Goal: Information Seeking & Learning: Learn about a topic

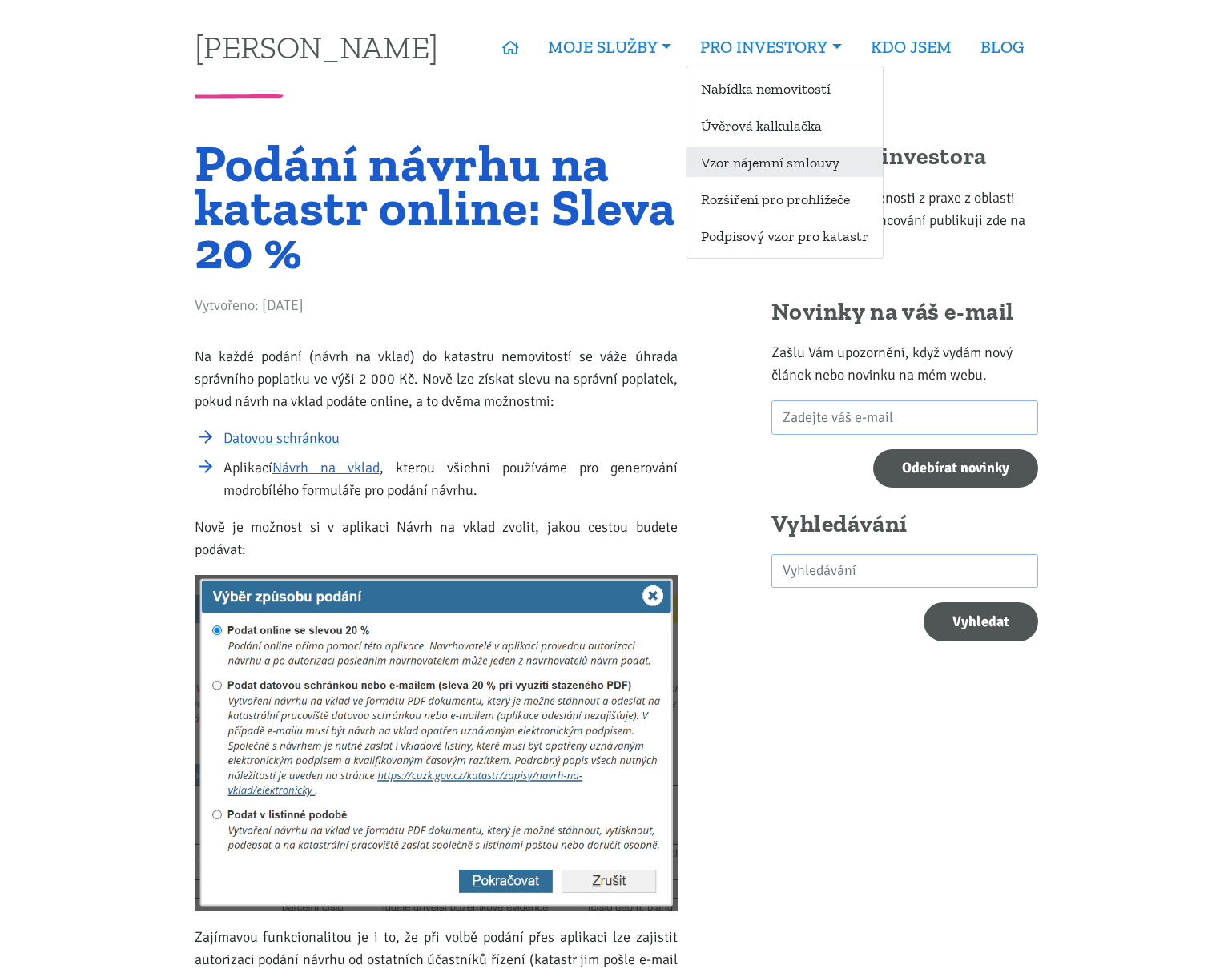
click at [701, 158] on link "Vzor nájemní smlouvy" at bounding box center [784, 162] width 196 height 29
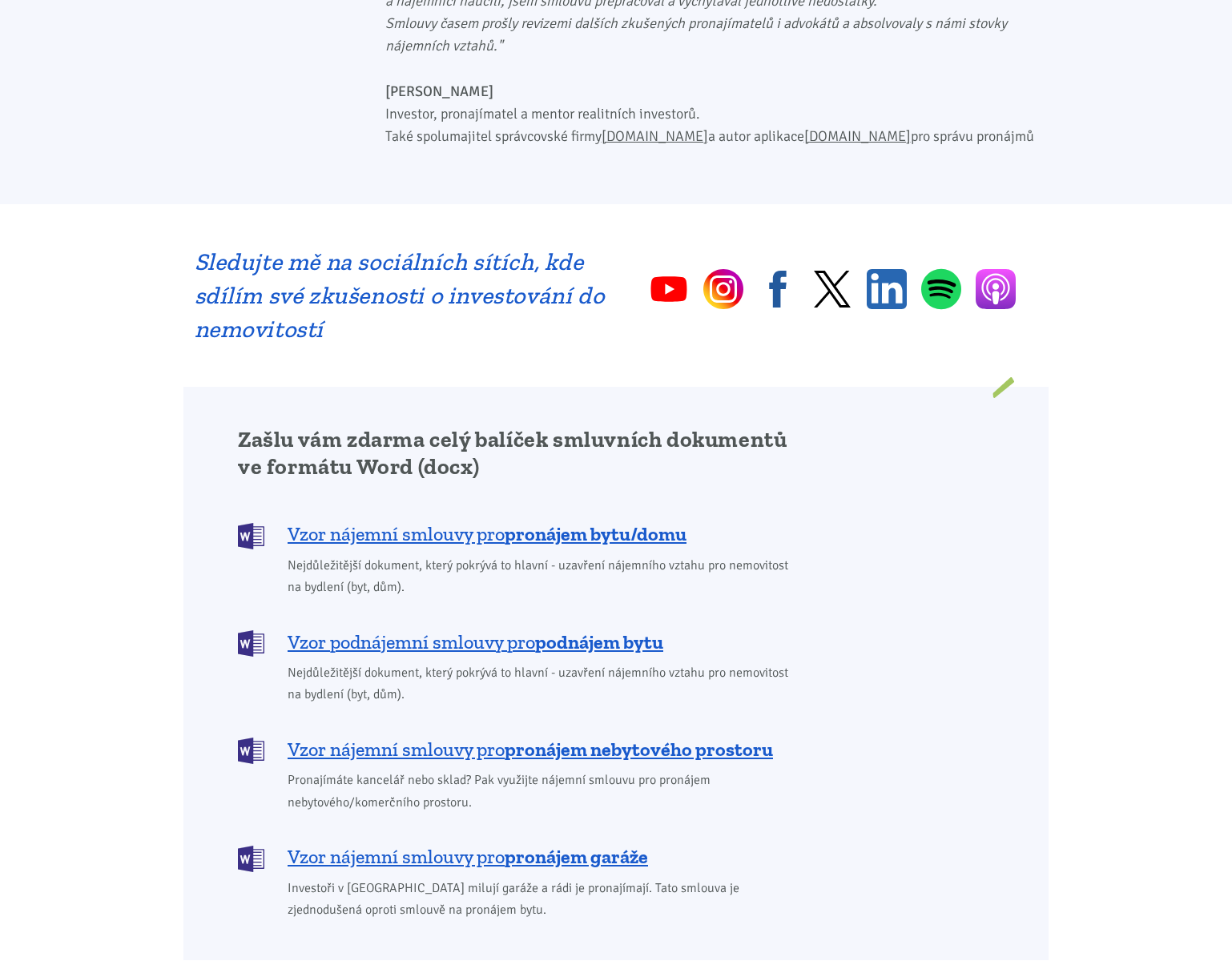
scroll to position [992, 0]
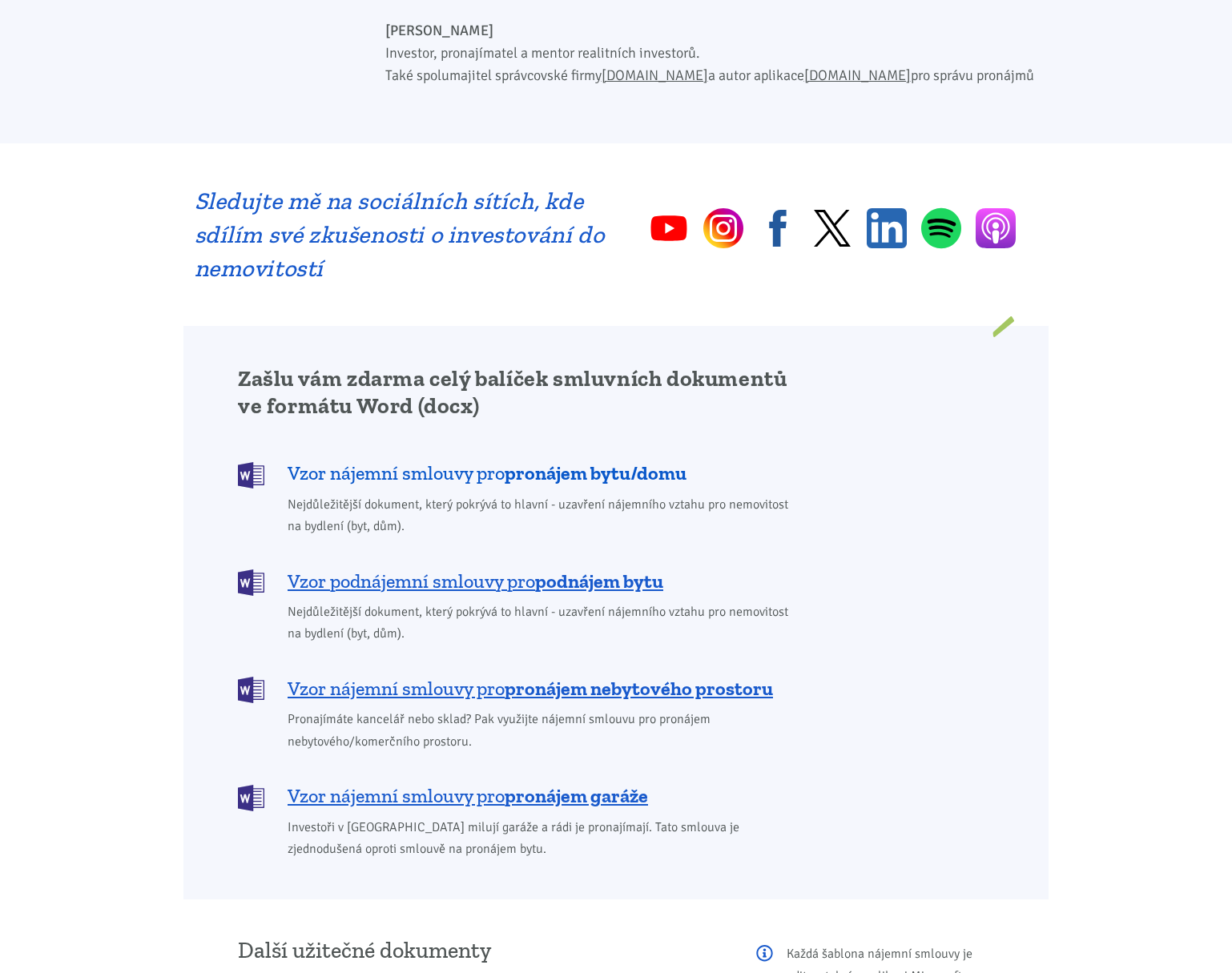
click at [538, 461] on b "pronájem bytu/domu" at bounding box center [595, 473] width 182 height 23
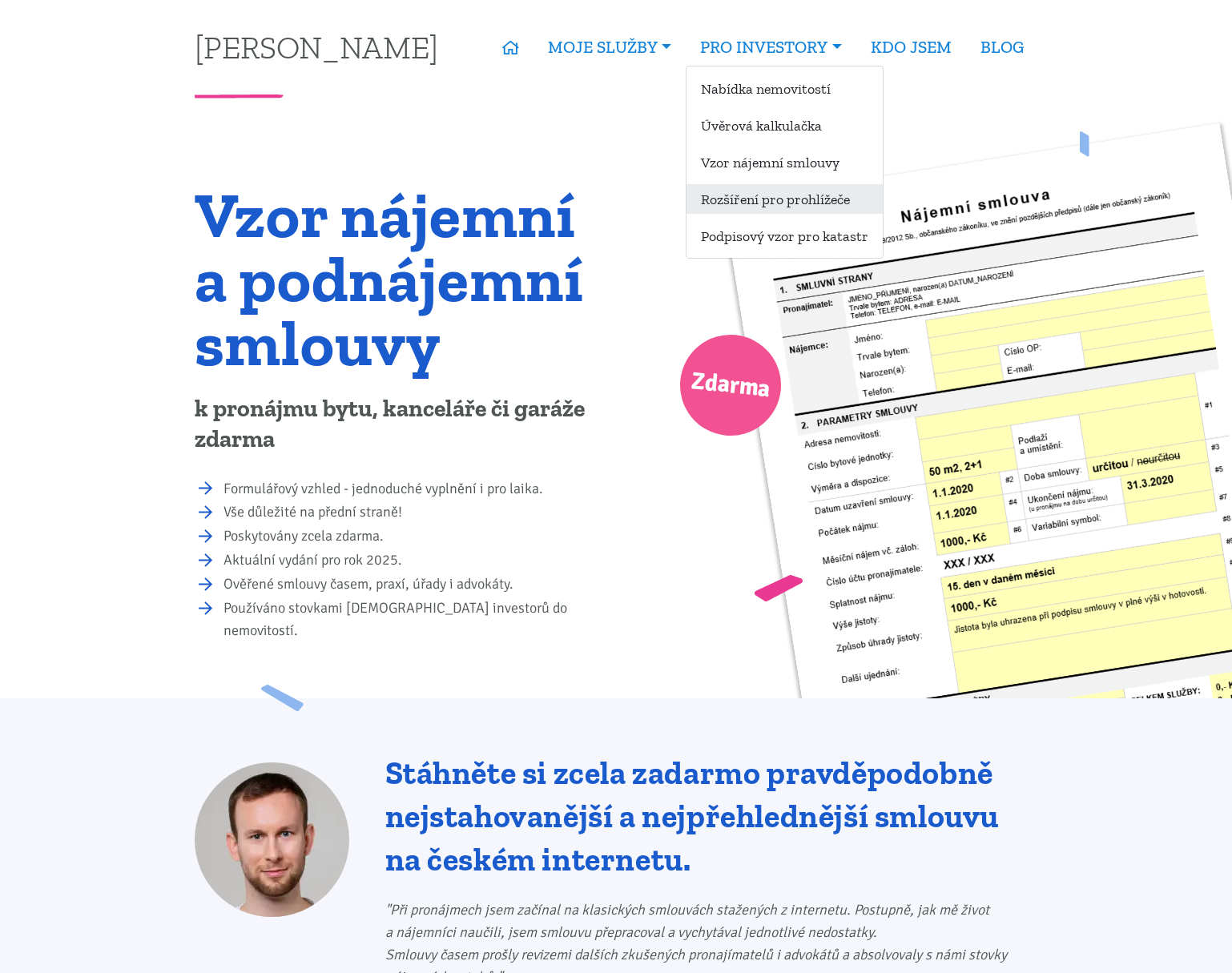
click at [775, 212] on link "Rozšíření pro prohlížeče" at bounding box center [784, 199] width 196 height 29
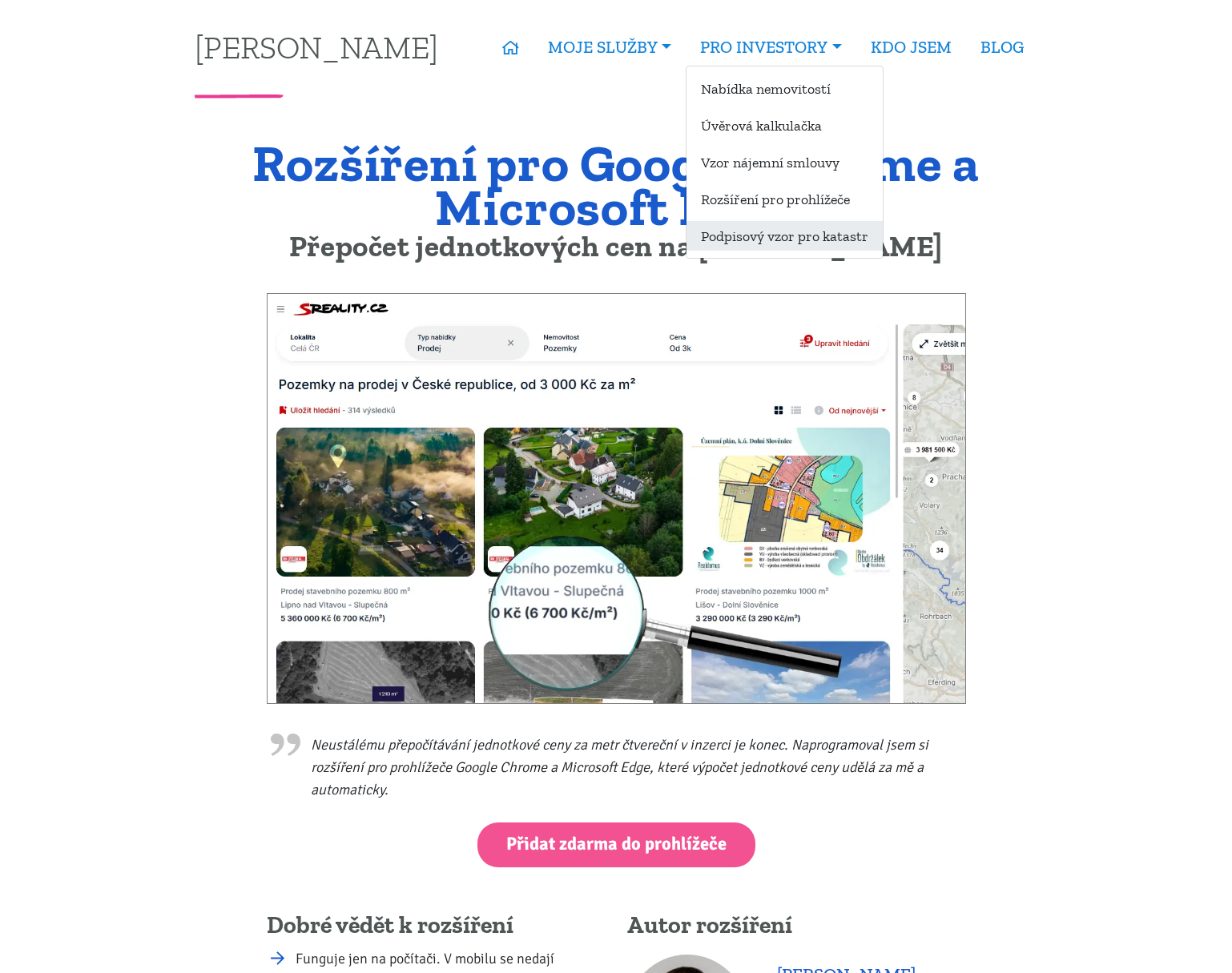
click at [746, 241] on link "Podpisový vzor pro katastr" at bounding box center [784, 235] width 196 height 29
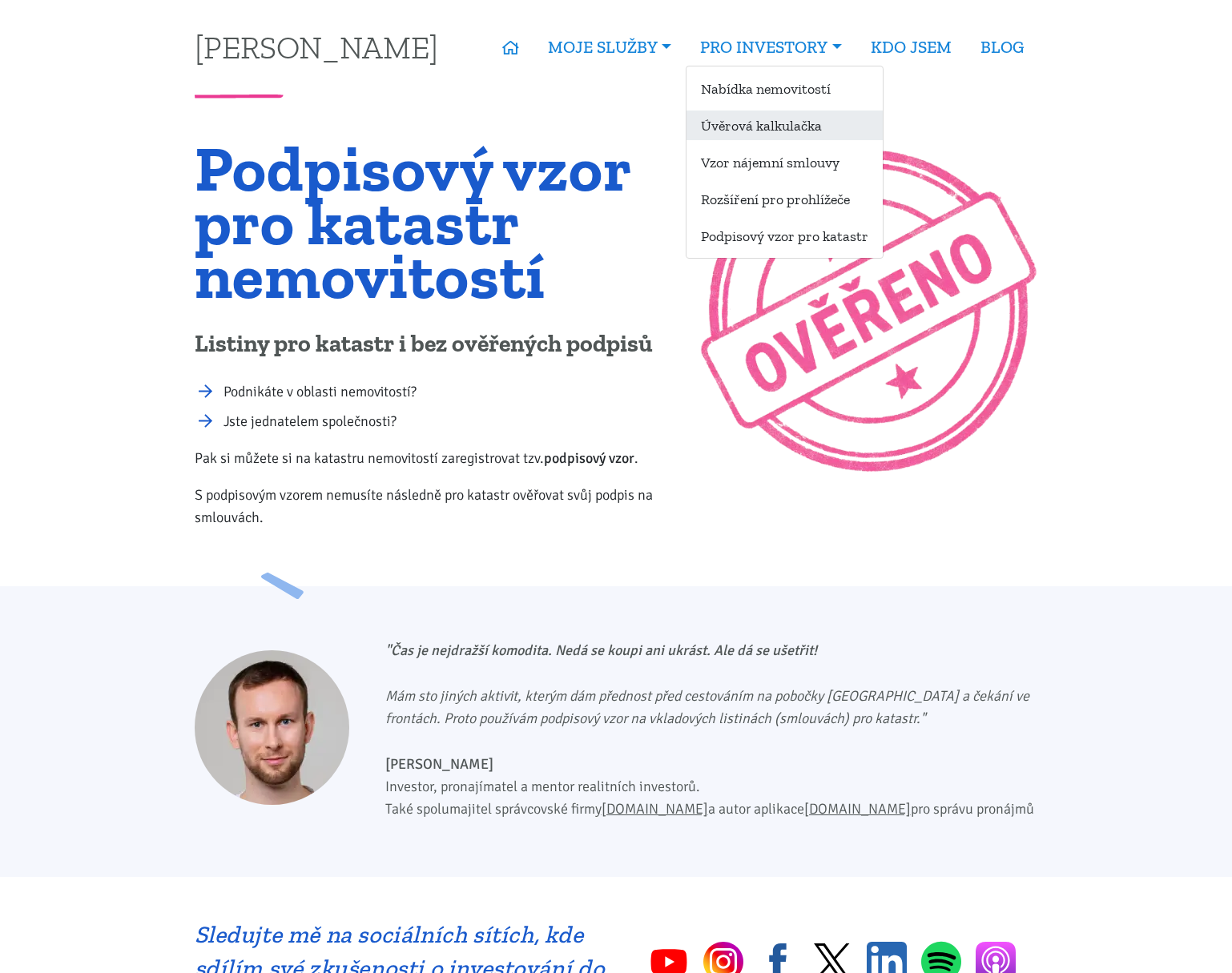
click at [824, 119] on link "Úvěrová kalkulačka" at bounding box center [784, 125] width 196 height 29
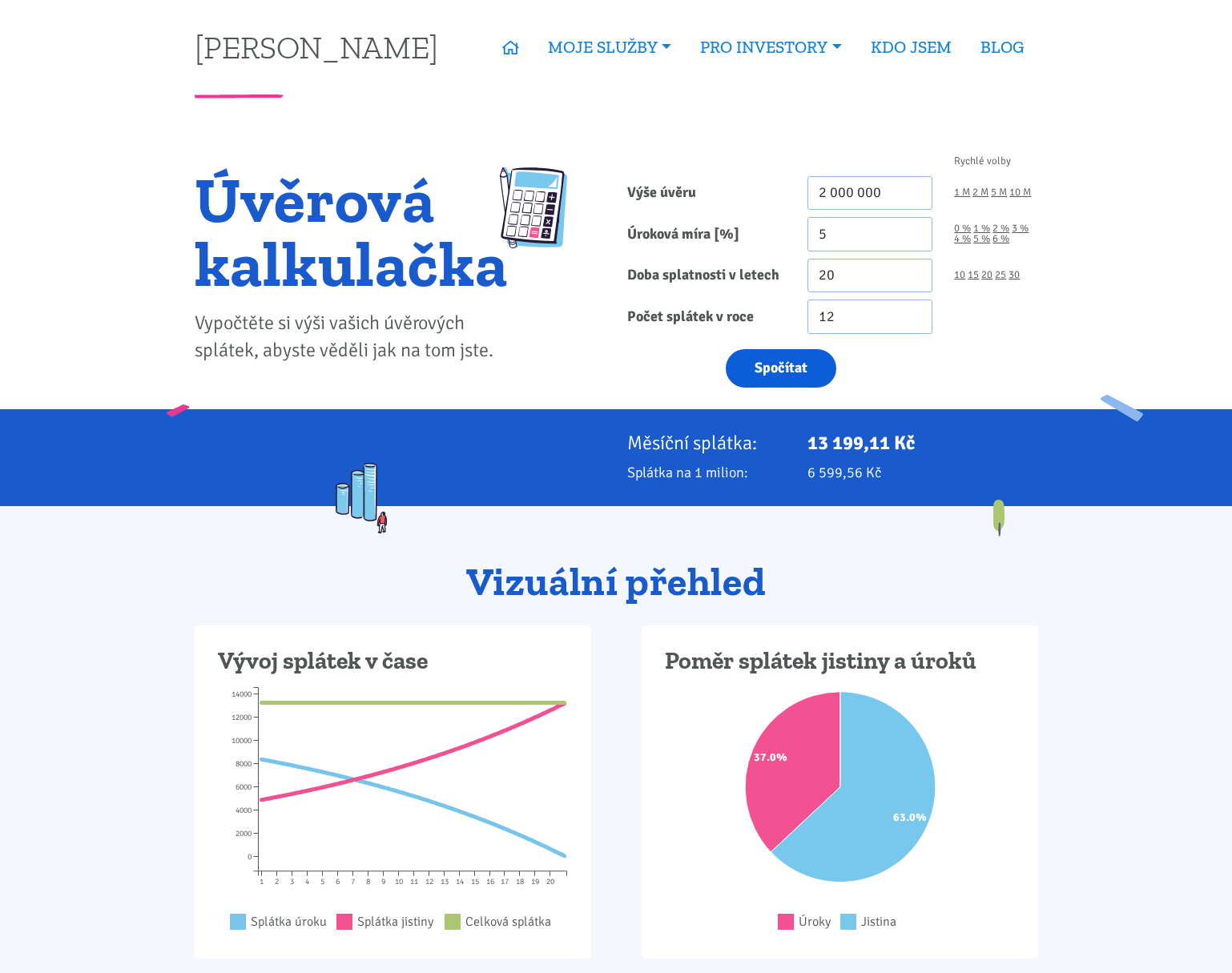
click at [779, 366] on button "Spočítat" at bounding box center [781, 368] width 110 height 39
type input "2000000"
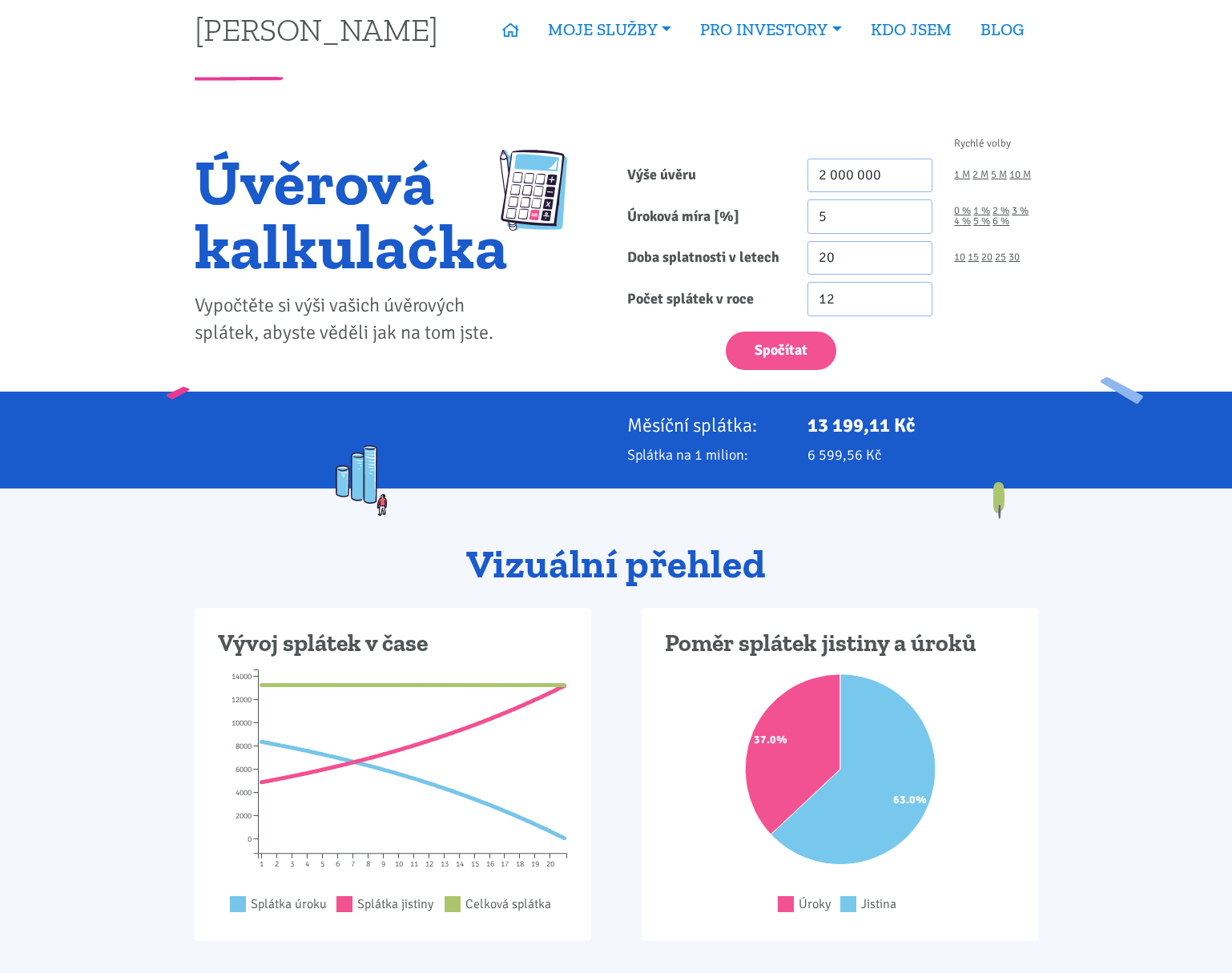
scroll to position [60, 0]
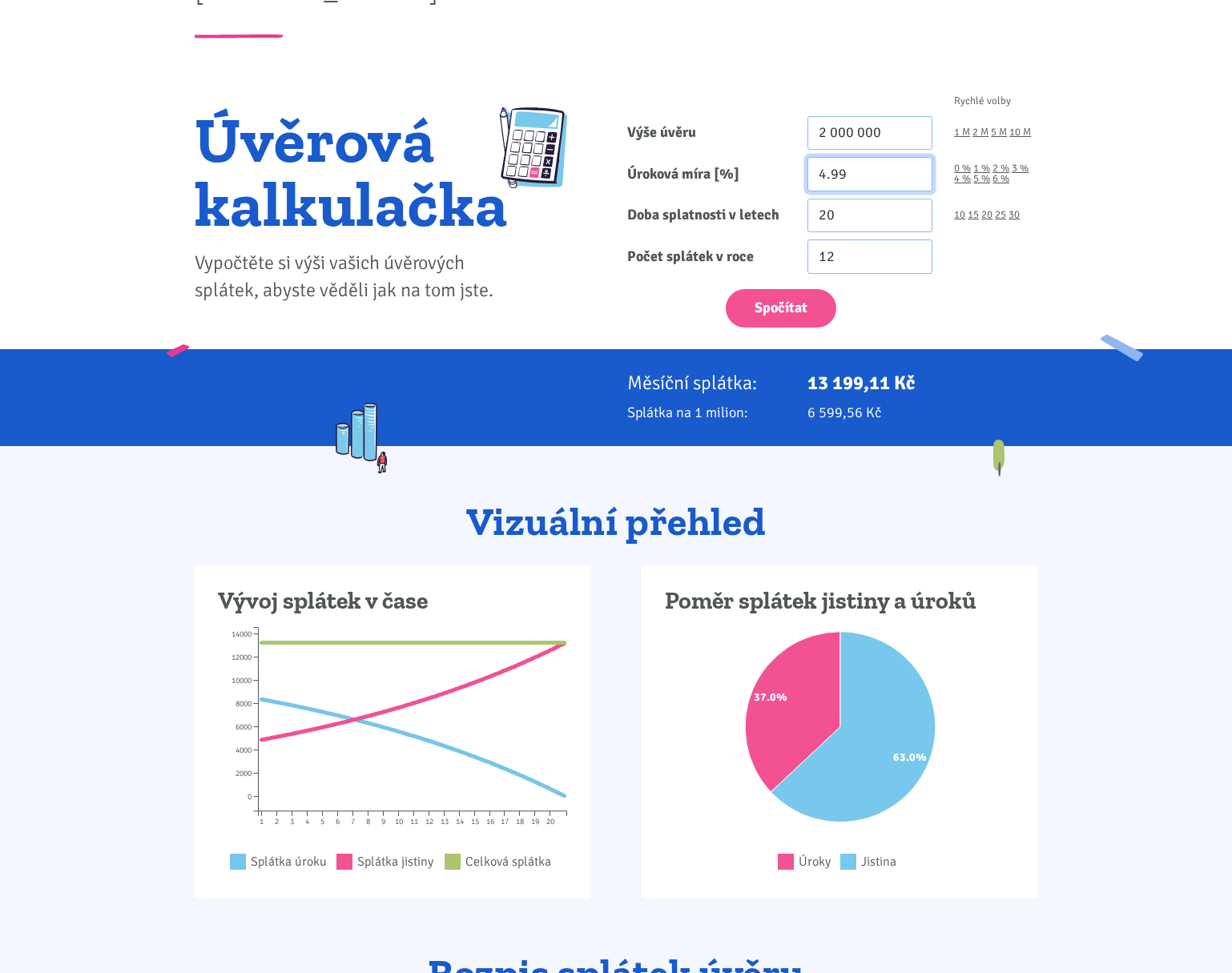
click at [914, 175] on input "4.99" at bounding box center [870, 174] width 126 height 34
click at [914, 175] on input "4.98" at bounding box center [870, 174] width 126 height 34
click at [914, 175] on input "4.97" at bounding box center [870, 174] width 126 height 34
click at [914, 175] on input "4.96" at bounding box center [870, 174] width 126 height 34
click at [914, 175] on input "4.95" at bounding box center [870, 174] width 126 height 34
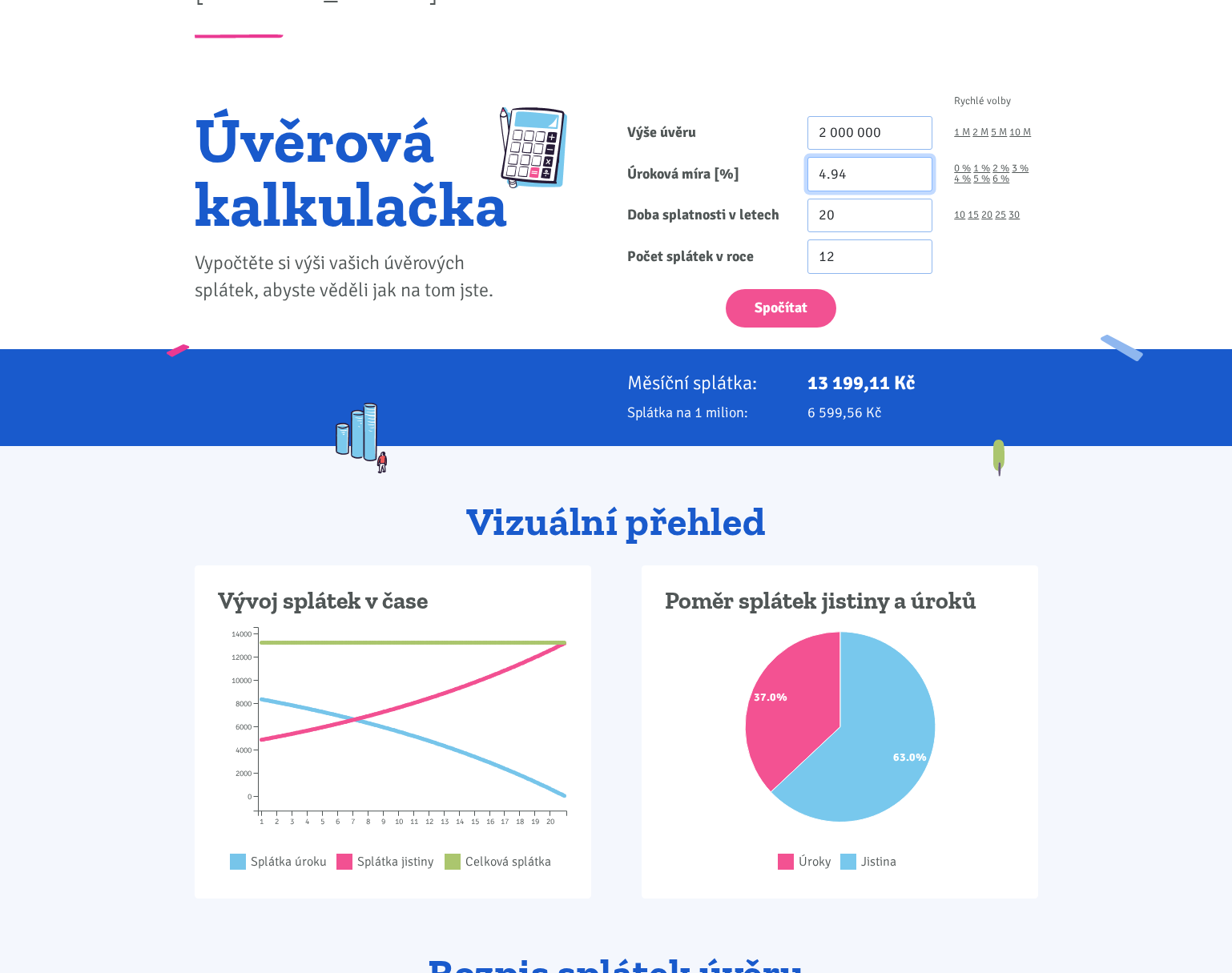
click at [914, 175] on input "4.94" at bounding box center [870, 174] width 126 height 34
type input "4.93"
click at [914, 175] on input "4.93" at bounding box center [870, 174] width 126 height 34
click at [807, 305] on button "Spočítat" at bounding box center [781, 308] width 110 height 39
type input "2000000"
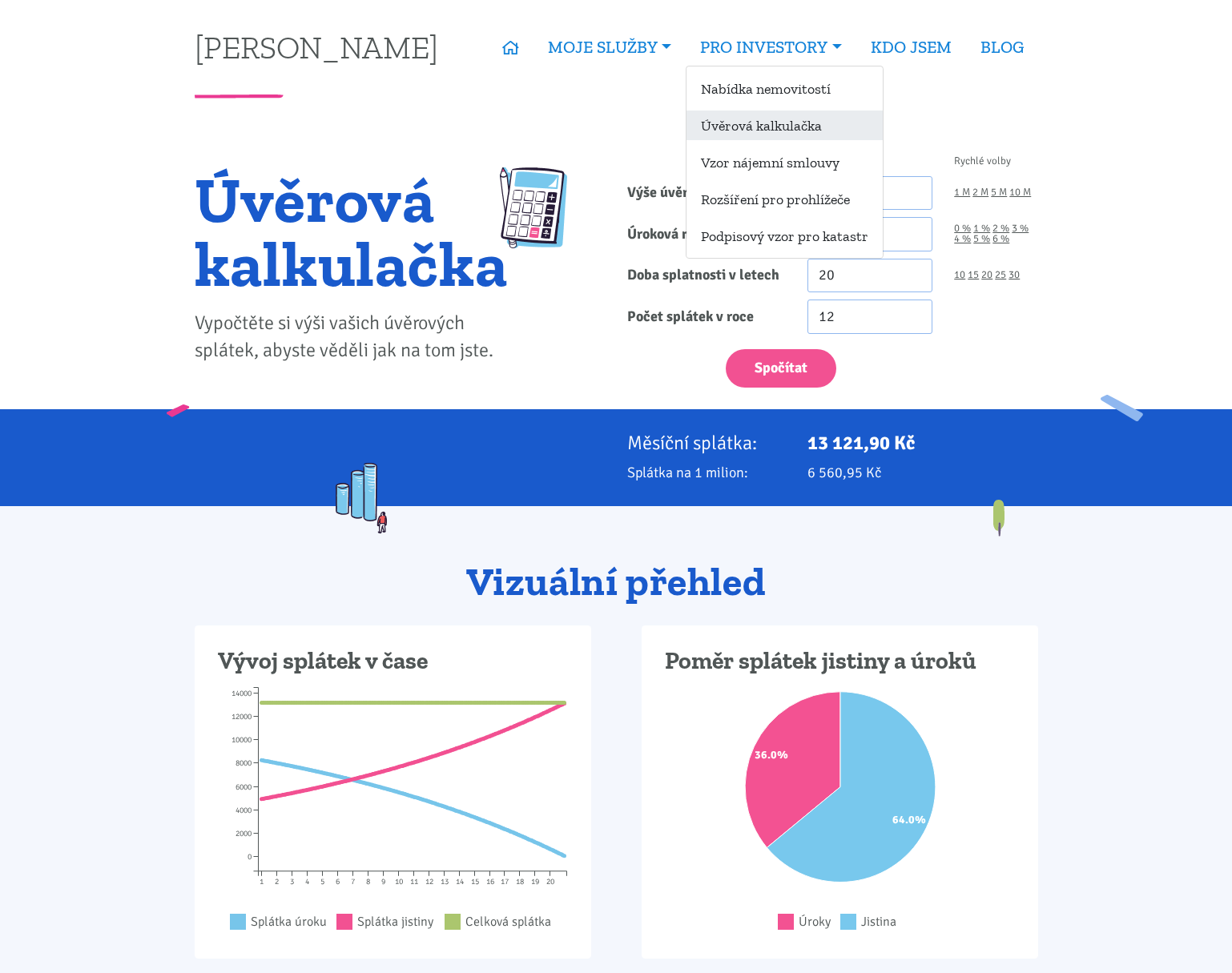
click at [767, 121] on link "Úvěrová kalkulačka" at bounding box center [784, 125] width 196 height 29
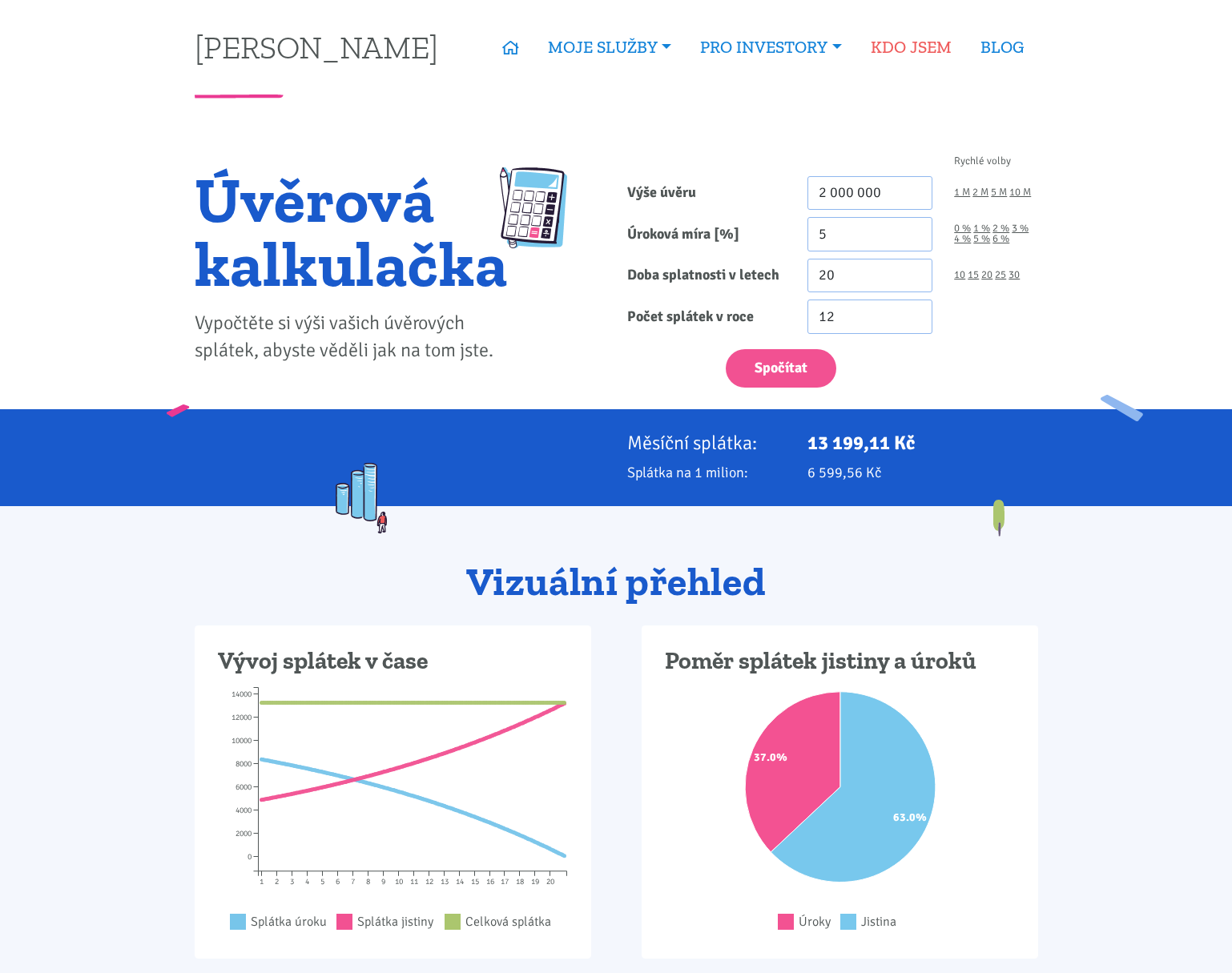
click at [896, 39] on link "KDO JSEM" at bounding box center [910, 47] width 109 height 37
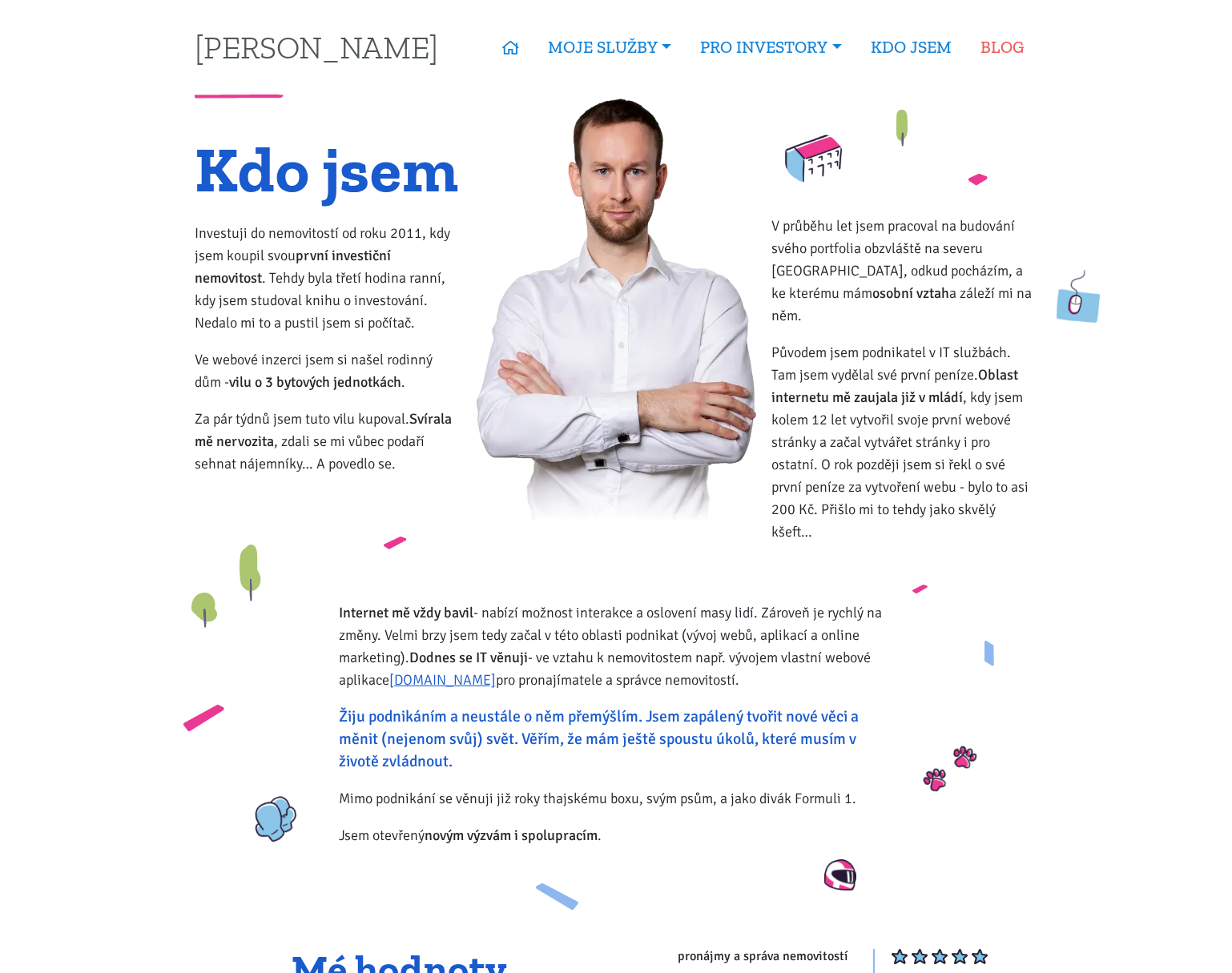
click at [992, 49] on link "BLOG" at bounding box center [1002, 47] width 72 height 37
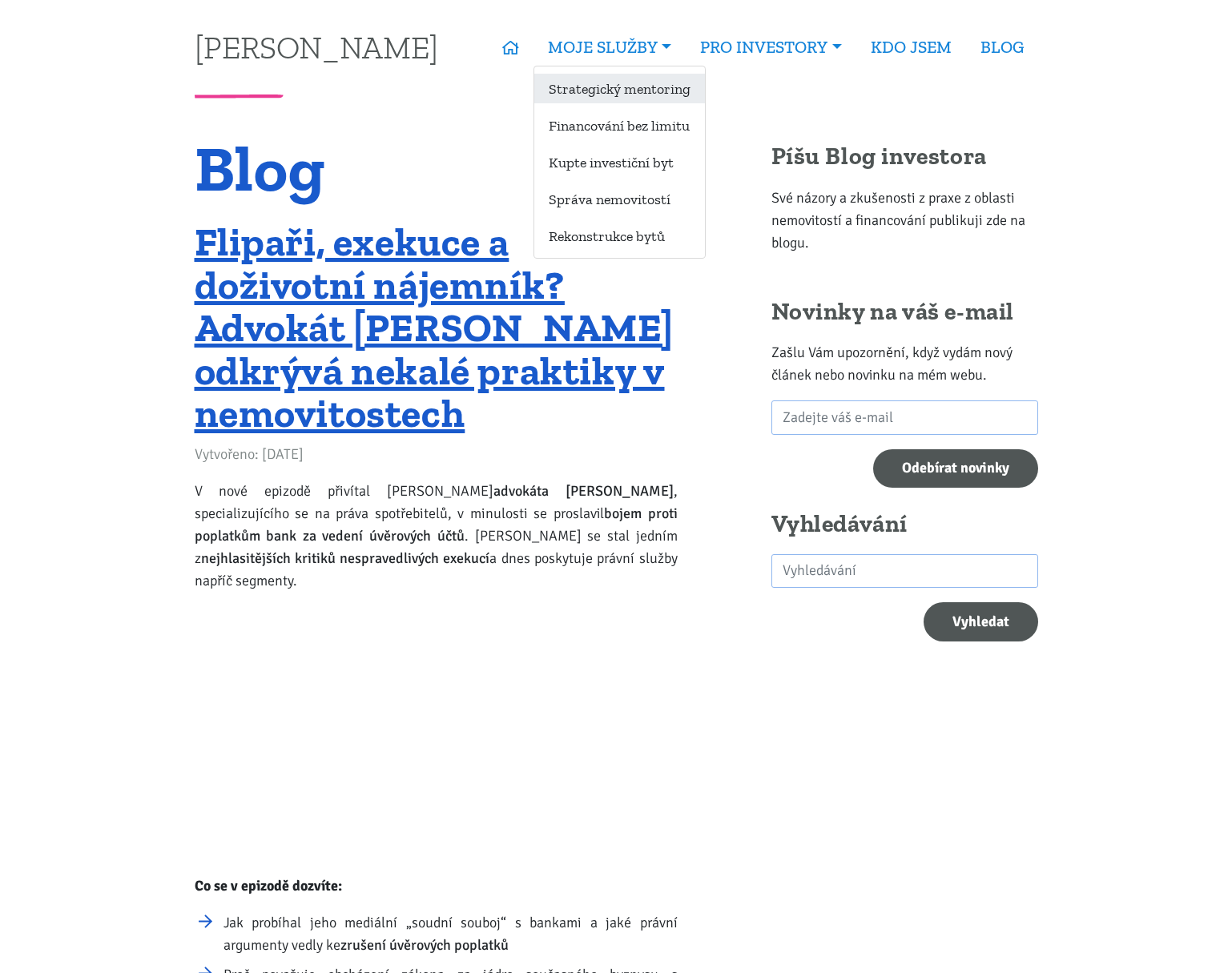
click at [615, 98] on link "Strategický mentoring" at bounding box center [618, 88] width 170 height 29
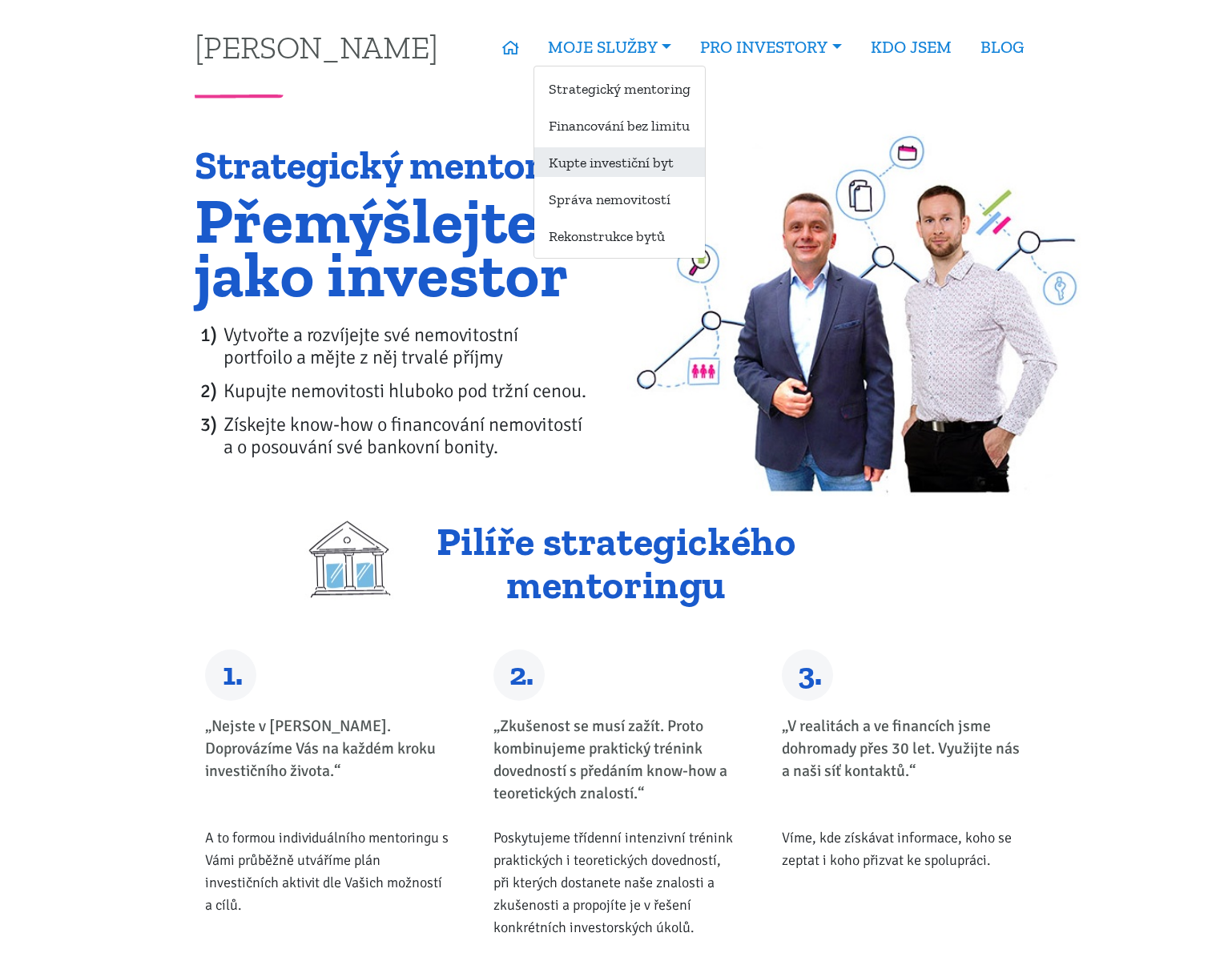
click at [575, 170] on link "Kupte investiční byt" at bounding box center [618, 162] width 170 height 29
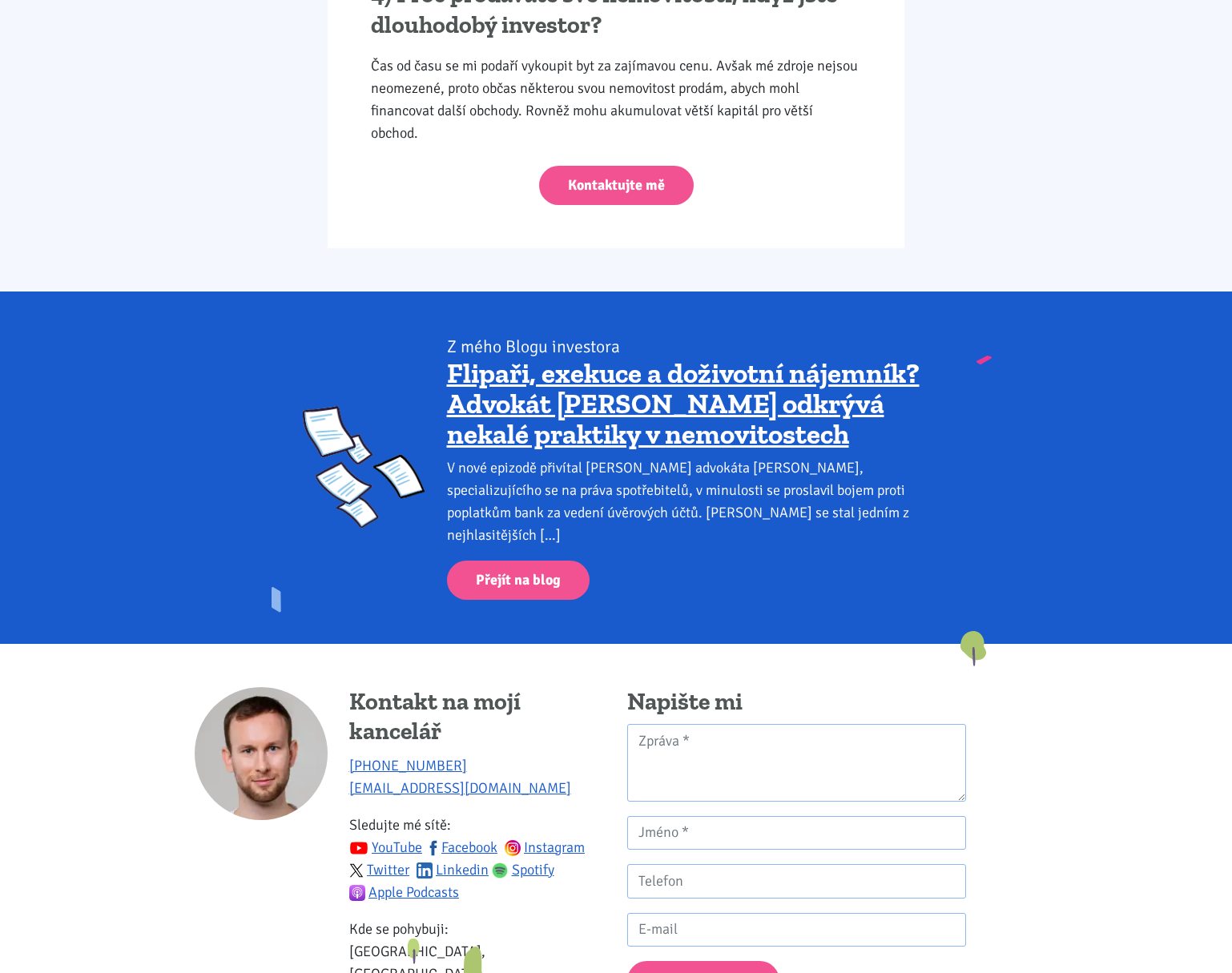
scroll to position [2618, 0]
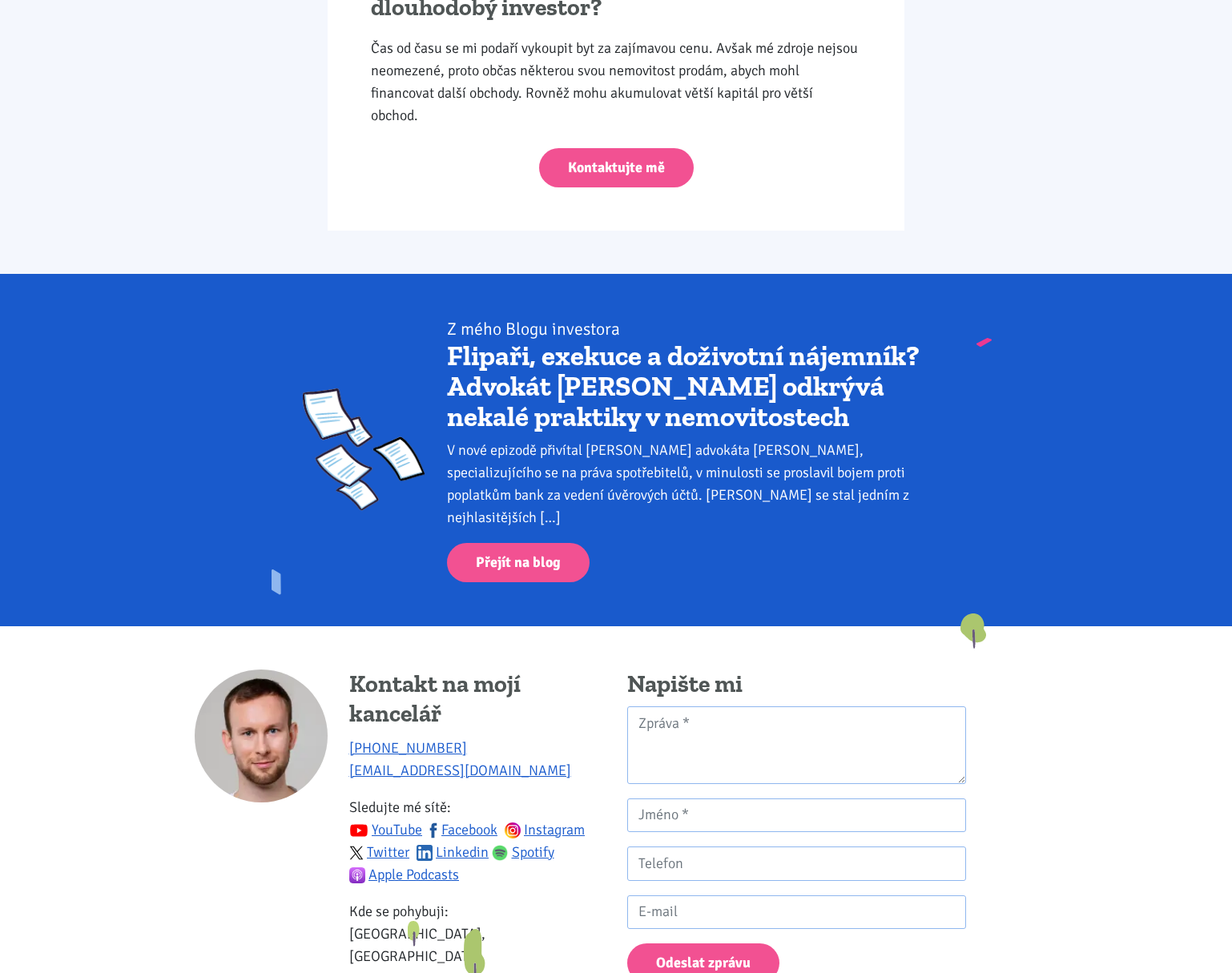
click at [558, 419] on link "Flipaři, exekuce a doživotní nájemník? Advokát [PERSON_NAME] odkrývá nekalé pra…" at bounding box center [683, 385] width 473 height 94
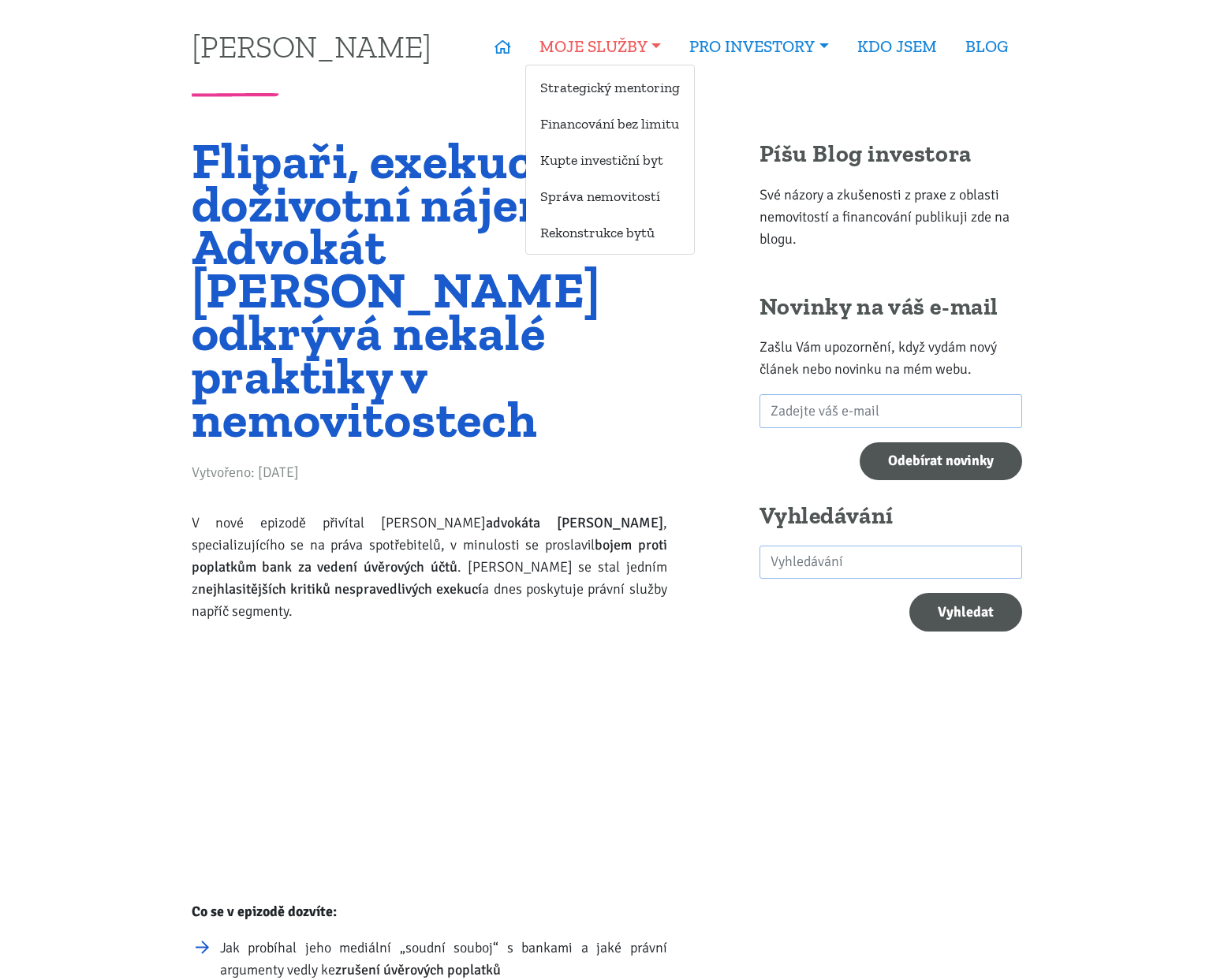
click at [575, 52] on link "MOJE SLUŽBY" at bounding box center [600, 46] width 150 height 37
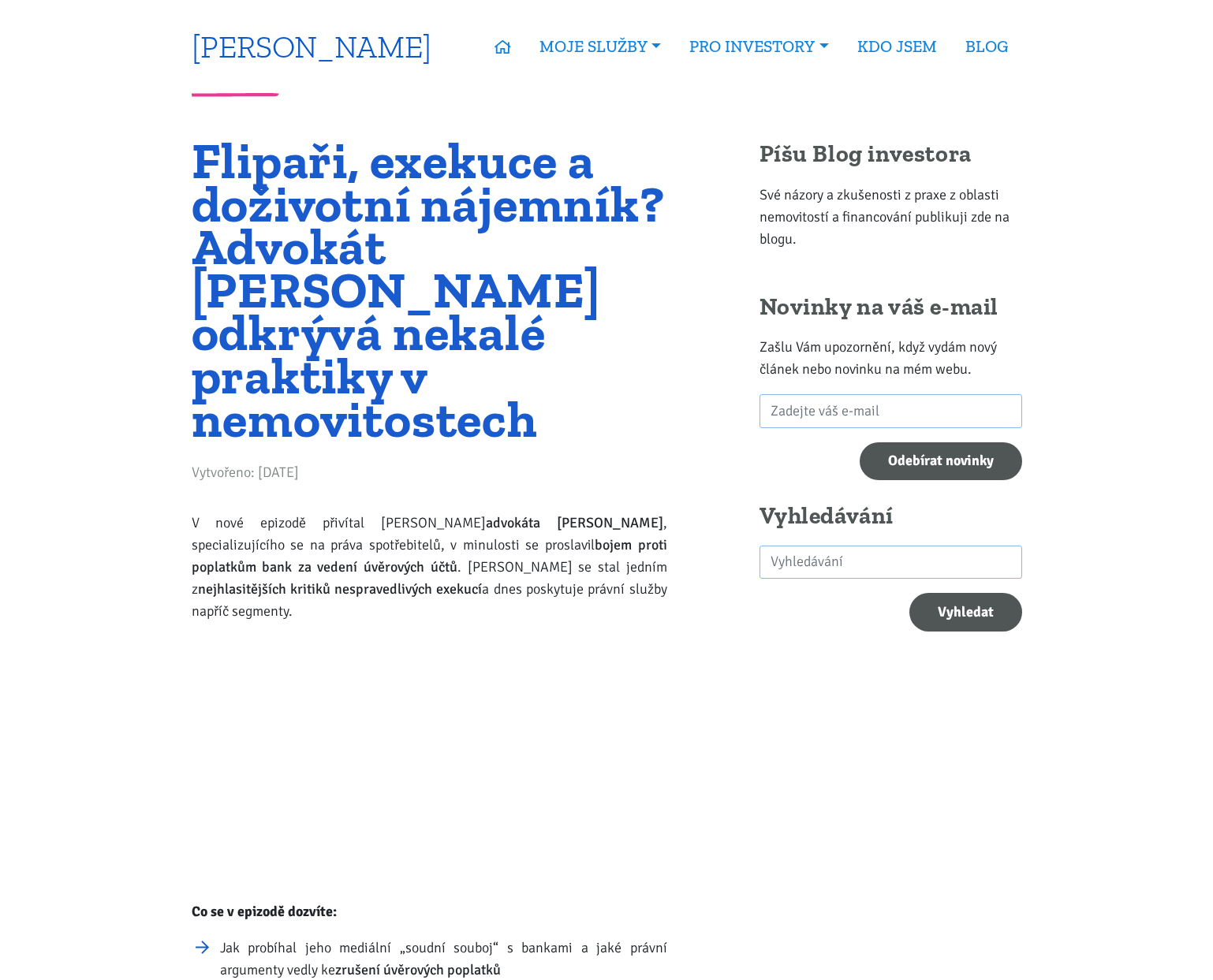
click at [307, 48] on link "[PERSON_NAME]" at bounding box center [312, 46] width 240 height 31
